Goal: Transaction & Acquisition: Purchase product/service

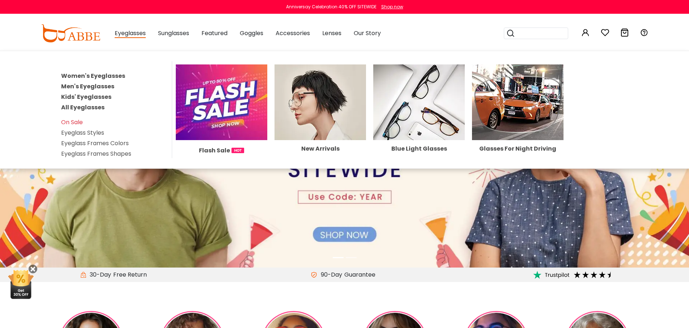
click at [109, 74] on link "Women's Eyeglasses" at bounding box center [93, 76] width 64 height 8
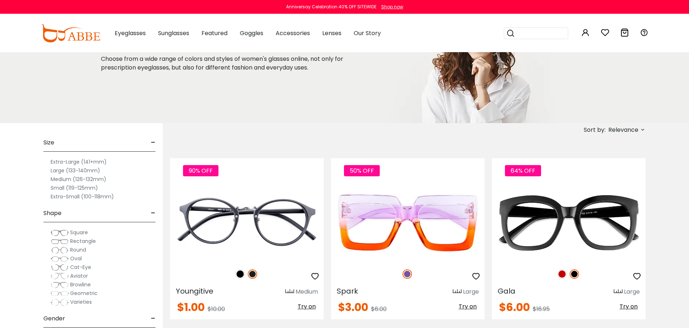
scroll to position [72, 0]
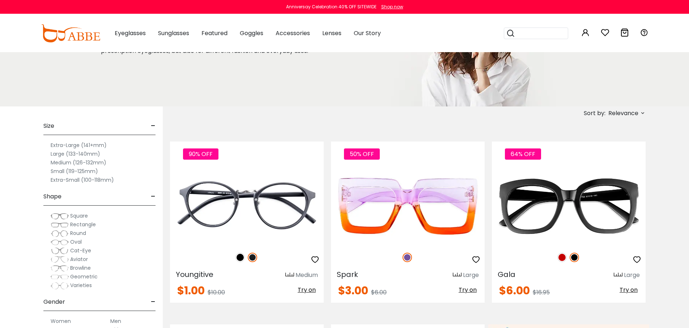
click at [72, 275] on span "Geometric" at bounding box center [84, 276] width 28 height 7
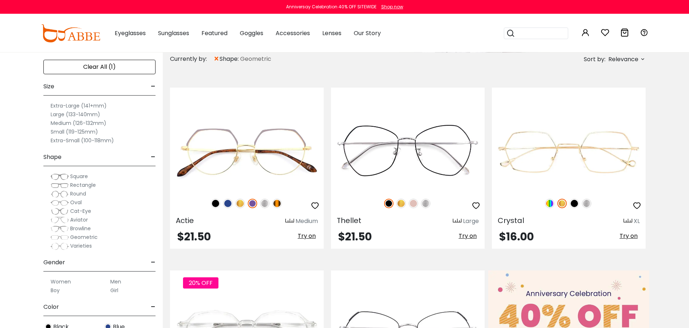
scroll to position [145, 0]
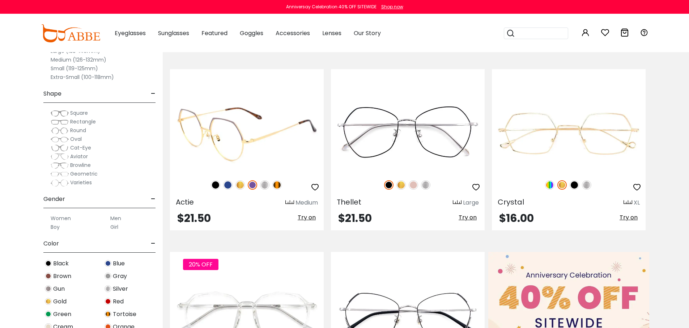
click at [219, 186] on img at bounding box center [215, 184] width 9 height 9
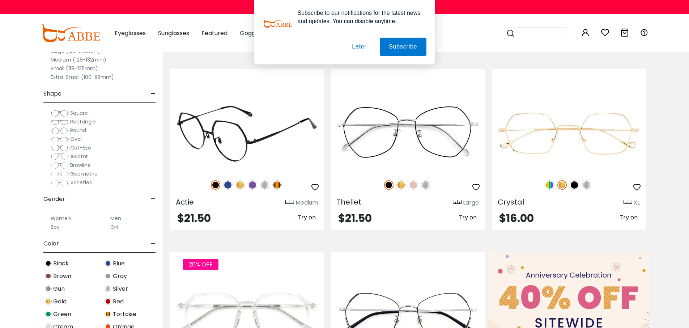
click at [275, 187] on img at bounding box center [276, 184] width 9 height 9
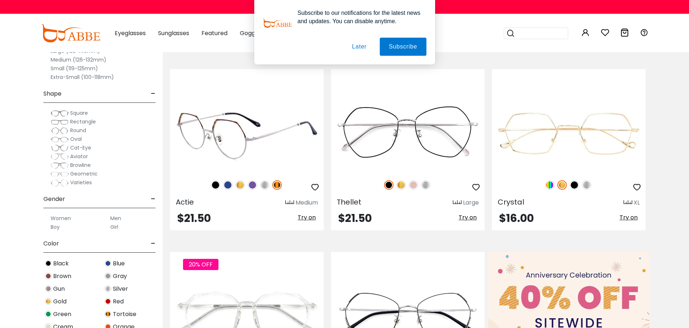
click at [268, 185] on img at bounding box center [264, 184] width 9 height 9
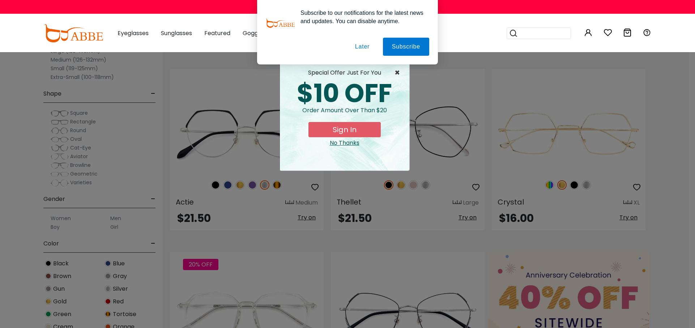
click at [395, 72] on span "×" at bounding box center [399, 72] width 9 height 9
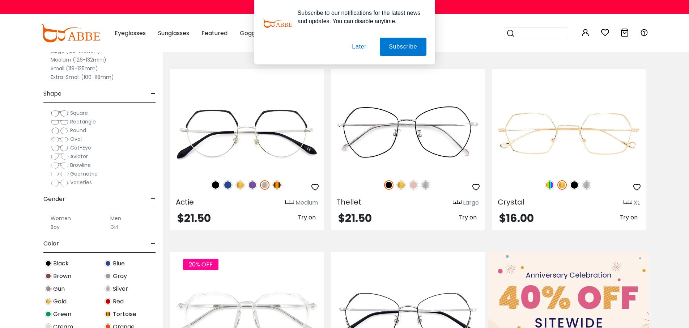
click at [359, 44] on button "Later" at bounding box center [359, 47] width 33 height 18
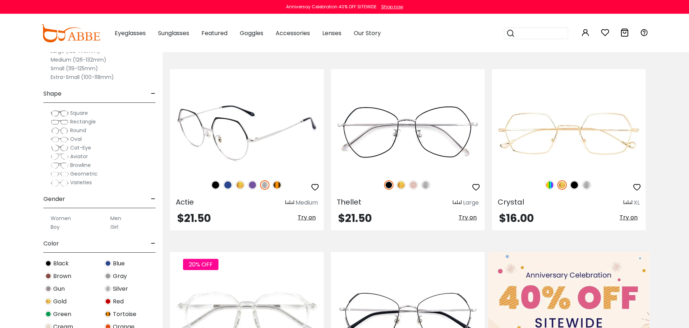
click at [241, 181] on img at bounding box center [240, 184] width 9 height 9
drag, startPoint x: 229, startPoint y: 178, endPoint x: 229, endPoint y: 183, distance: 4.3
click at [229, 179] on div at bounding box center [247, 184] width 154 height 15
click at [229, 183] on img at bounding box center [227, 184] width 9 height 9
click at [207, 185] on div at bounding box center [247, 184] width 154 height 15
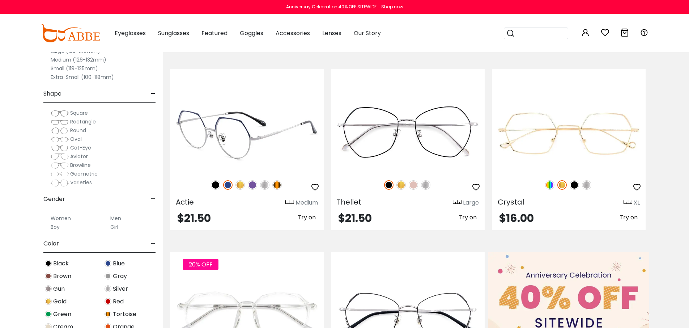
click at [211, 185] on img at bounding box center [215, 184] width 9 height 9
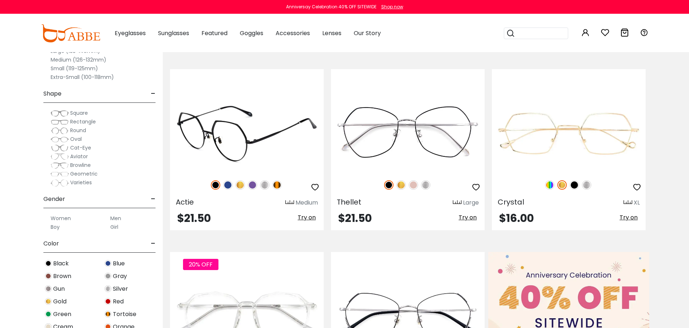
click at [304, 216] on span "Try on" at bounding box center [307, 217] width 18 height 8
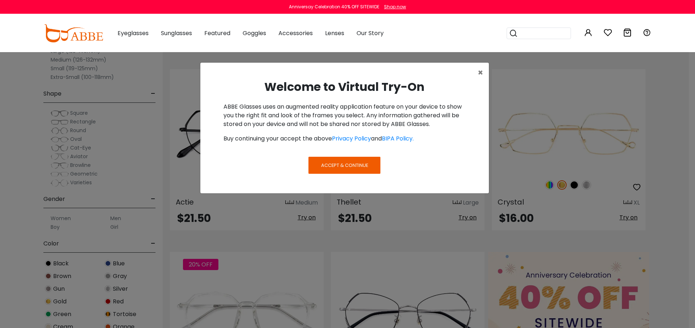
click at [344, 165] on span "Accept & Continue" at bounding box center [344, 165] width 47 height 7
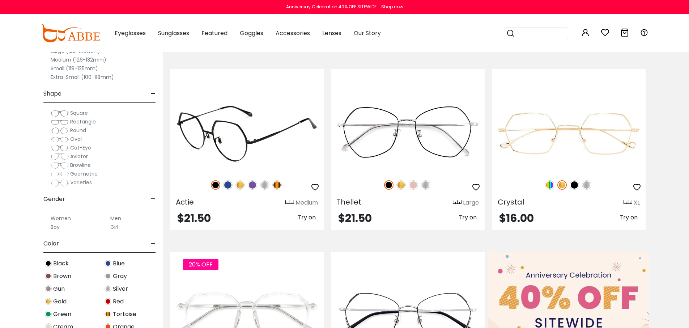
click at [305, 220] on span "Try on" at bounding box center [307, 217] width 18 height 8
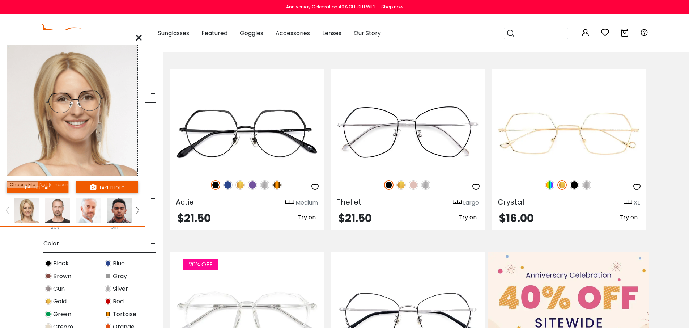
click at [139, 36] on icon at bounding box center [139, 38] width 6 height 6
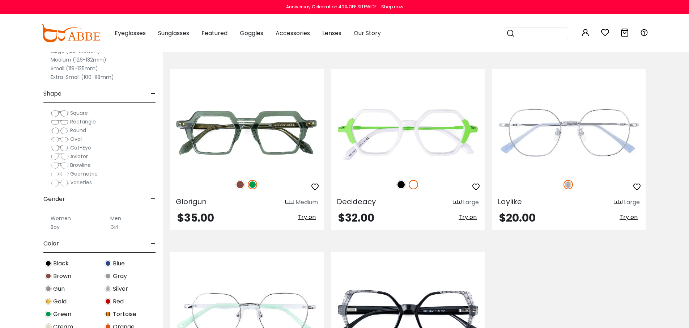
scroll to position [1628, 0]
